Goal: Transaction & Acquisition: Purchase product/service

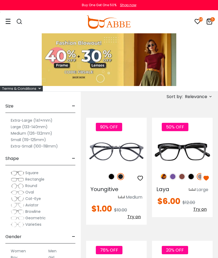
click at [79, 78] on img at bounding box center [109, 59] width 135 height 53
click at [80, 81] on img at bounding box center [109, 59] width 135 height 53
click at [82, 77] on img at bounding box center [109, 59] width 135 height 53
click at [76, 78] on img at bounding box center [109, 59] width 135 height 53
click at [35, 88] on div "Terms & Conditions" at bounding box center [21, 89] width 43 height 6
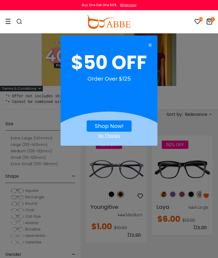
click at [149, 44] on span "×" at bounding box center [151, 45] width 7 height 11
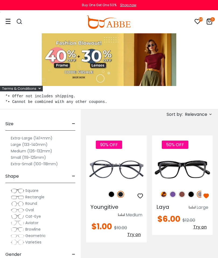
click at [81, 79] on img at bounding box center [109, 59] width 135 height 53
click at [81, 81] on img at bounding box center [109, 59] width 135 height 53
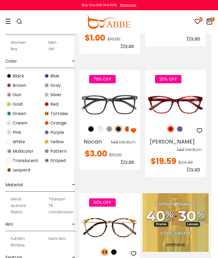
scroll to position [190, 7]
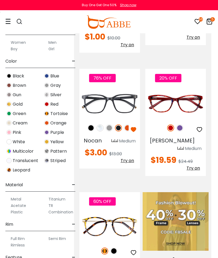
click at [102, 129] on img at bounding box center [100, 128] width 7 height 7
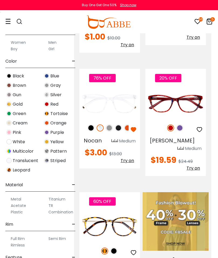
click at [111, 129] on img at bounding box center [109, 128] width 7 height 7
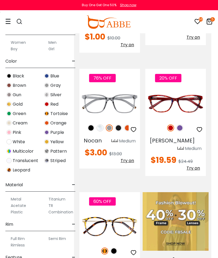
click at [135, 132] on icon "button" at bounding box center [133, 130] width 6 height 6
click at [89, 127] on img at bounding box center [90, 128] width 7 height 7
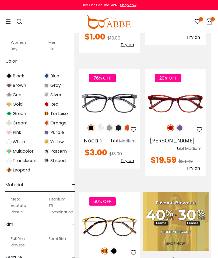
click at [138, 130] on button "button" at bounding box center [134, 130] width 10 height 10
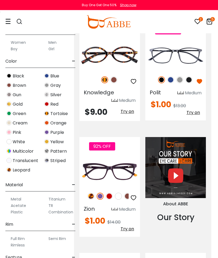
scroll to position [602, 7]
click at [92, 193] on img at bounding box center [90, 196] width 7 height 7
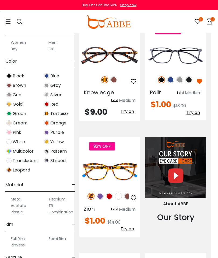
click at [136, 195] on icon "button" at bounding box center [133, 198] width 6 height 6
click at [125, 193] on img at bounding box center [127, 196] width 7 height 7
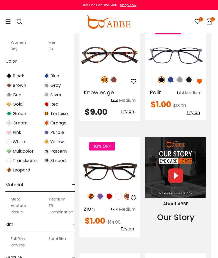
click at [135, 195] on icon "button" at bounding box center [133, 198] width 6 height 6
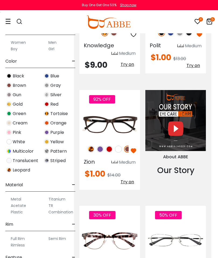
scroll to position [680, 7]
